Goal: Information Seeking & Learning: Learn about a topic

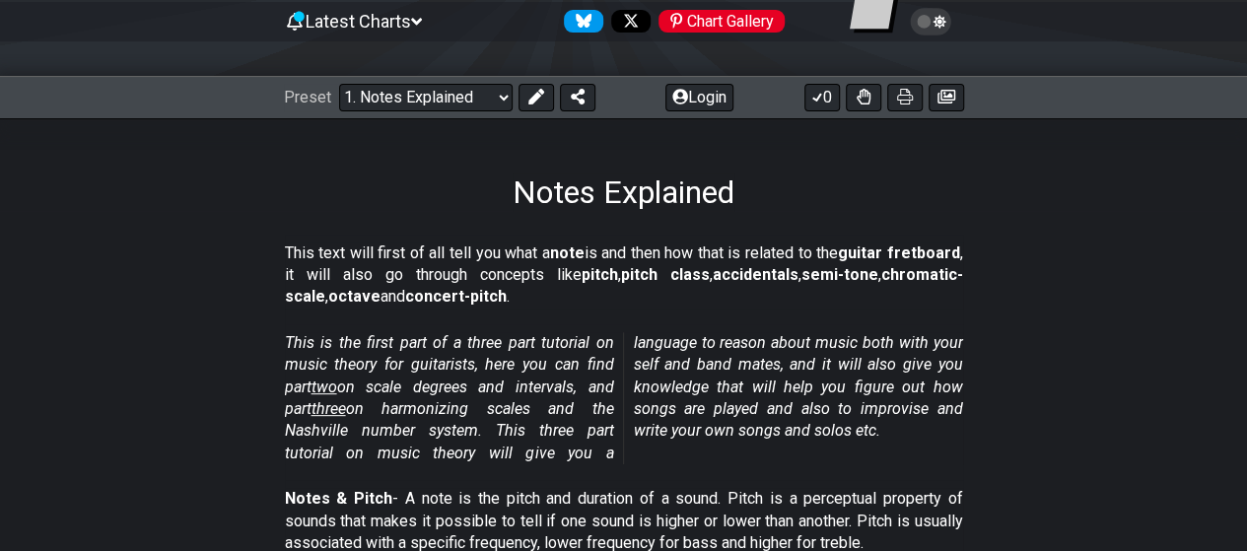
scroll to position [315, 0]
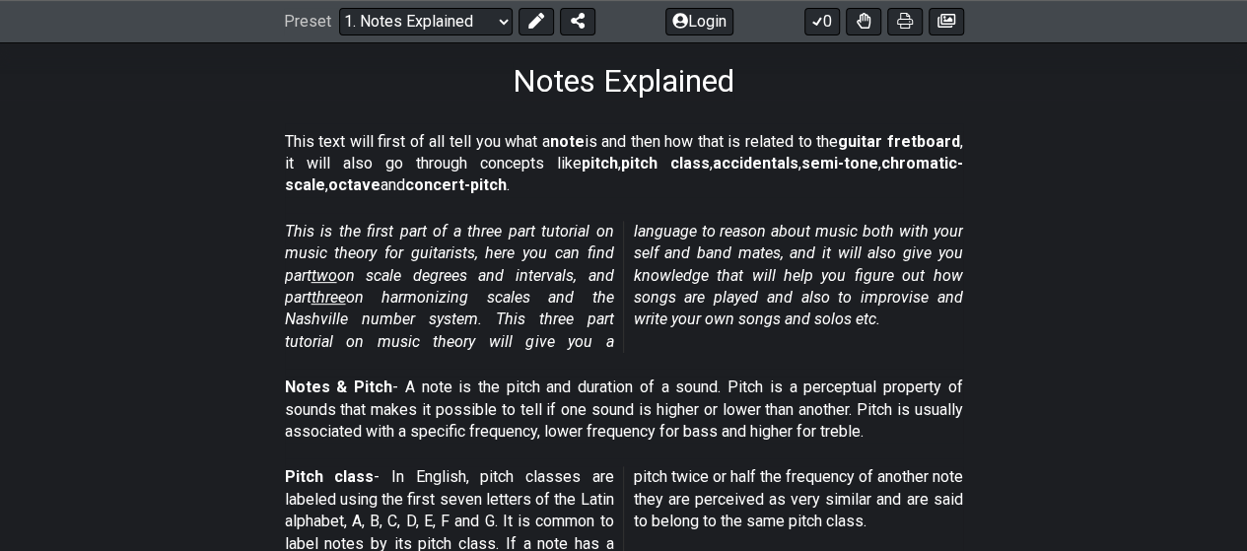
click at [333, 273] on span "two" at bounding box center [325, 275] width 26 height 19
select select "/scale-degrees-and-intervals"
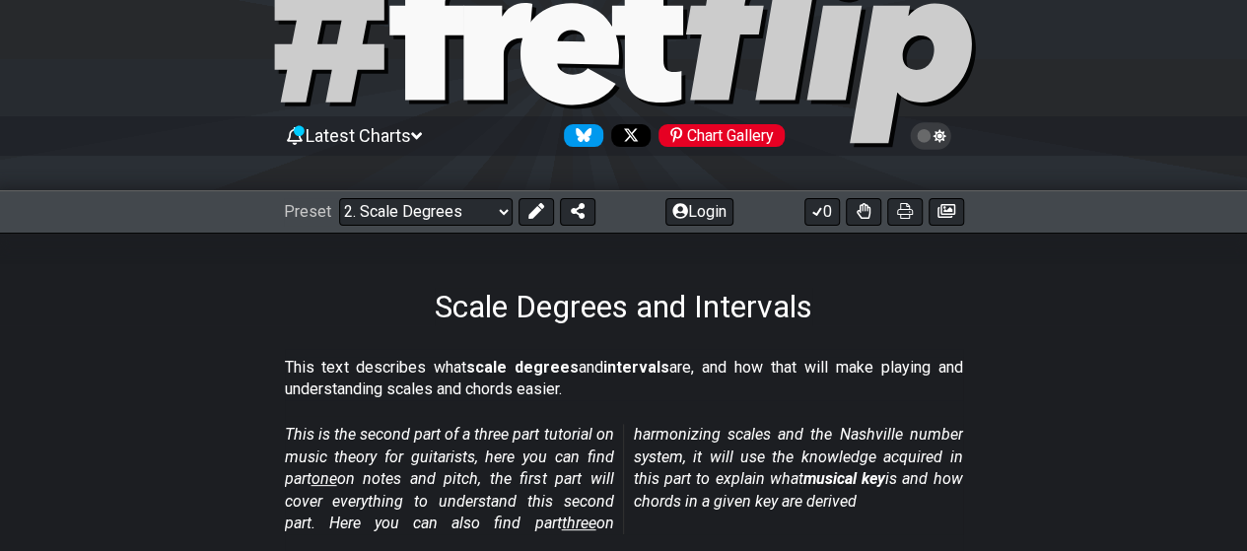
scroll to position [117, 0]
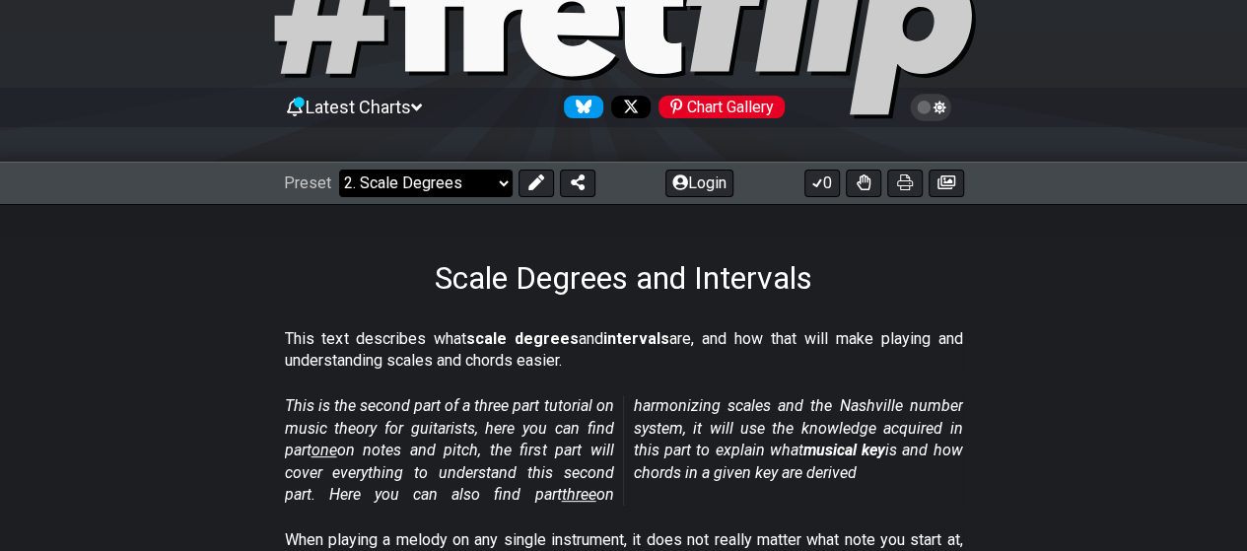
click at [500, 178] on select "Welcome to #fretflip! Initial Preset Custom Preset Minor Pentatonic Major Penta…" at bounding box center [426, 184] width 174 height 28
click at [1148, 368] on section "This text describes what scale degrees and intervals are, and how that will mak…" at bounding box center [623, 354] width 1247 height 68
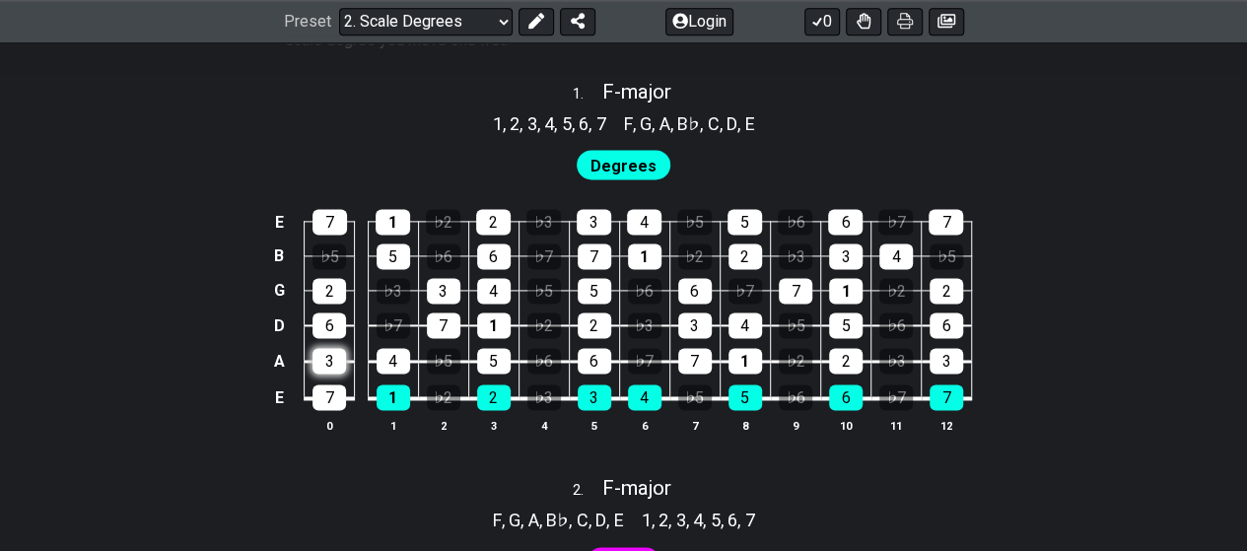
scroll to position [1301, 0]
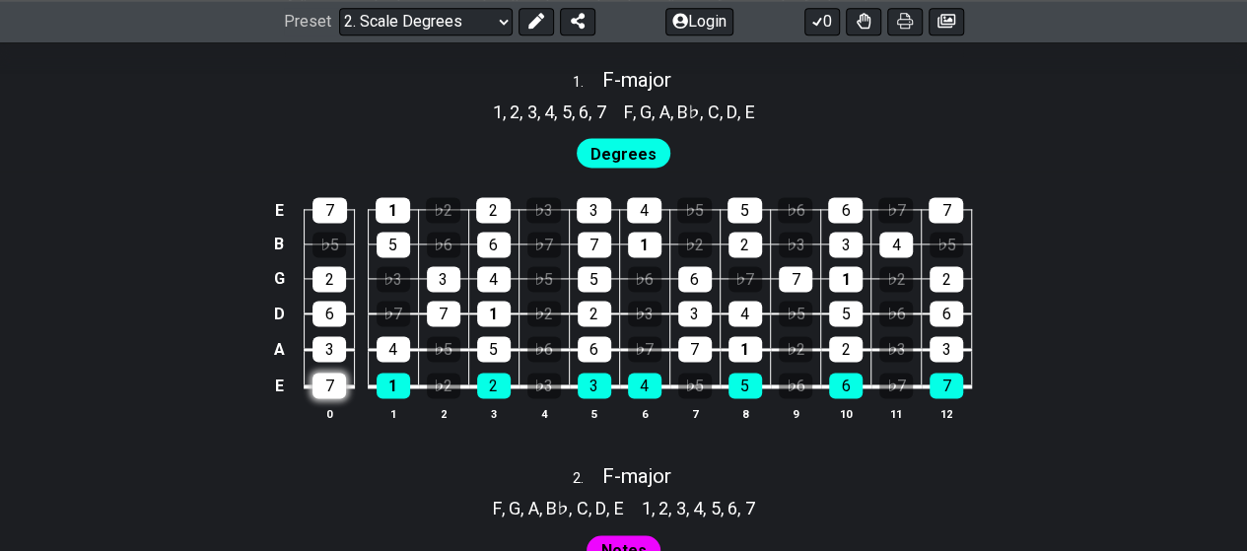
click at [336, 390] on div "7" at bounding box center [330, 386] width 34 height 26
click at [333, 382] on div "7" at bounding box center [330, 386] width 34 height 26
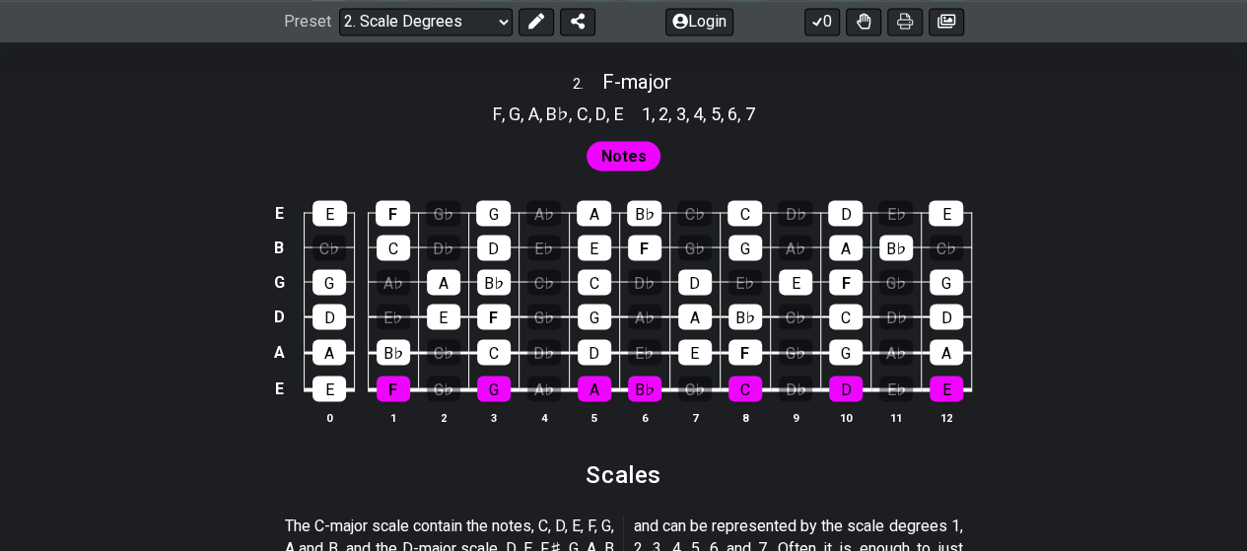
scroll to position [1597, 0]
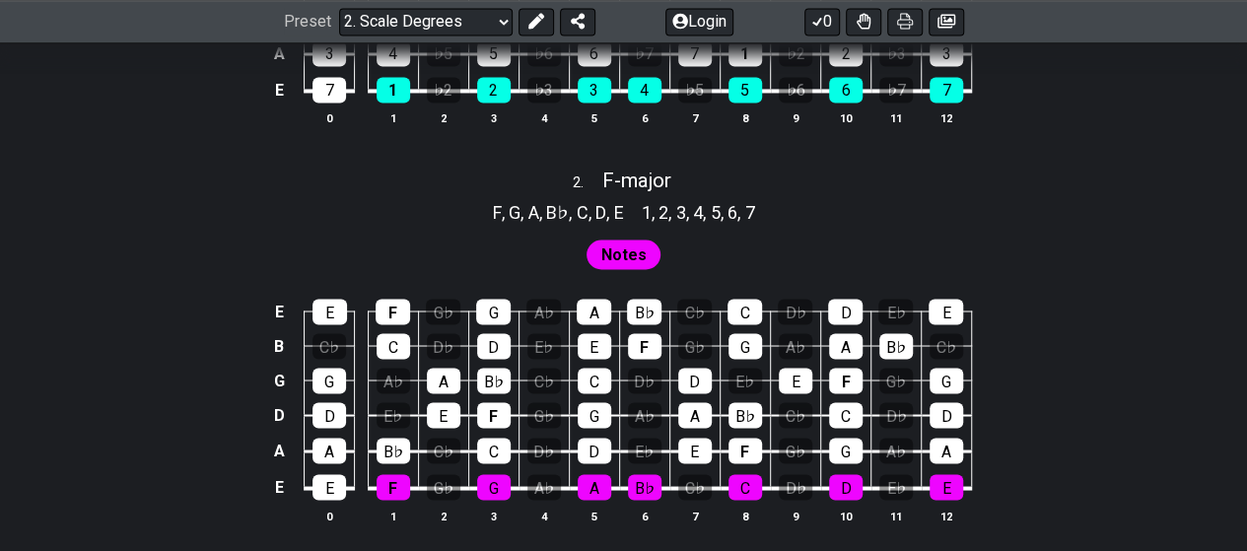
drag, startPoint x: 1197, startPoint y: 0, endPoint x: 1080, endPoint y: 123, distance: 170.2
click at [1080, 123] on div "E 7 1 ♭2 2 ♭3 3 4 ♭5 5 ♭6 6 ♭7 7 B ♭5 5 ♭6 6 ♭7 7 1 ♭2 2 ♭3 3 4 ♭5 G 2 ♭3 3 4 ♭…" at bounding box center [623, 14] width 1247 height 277
